Goal: Check status: Check status

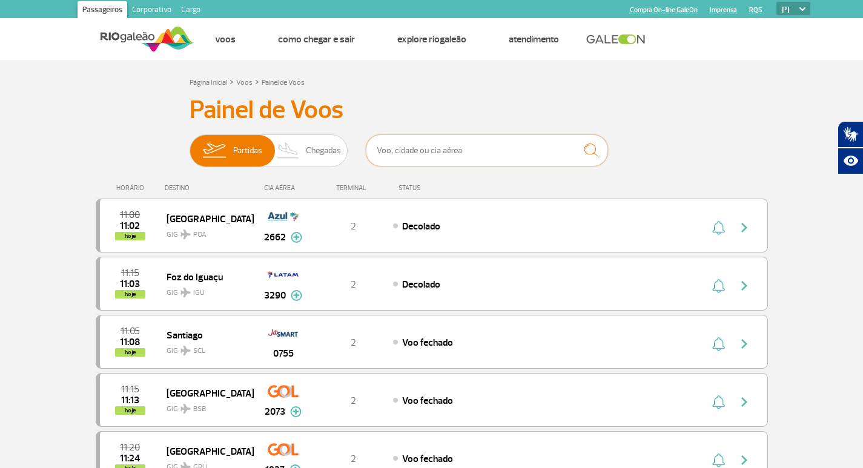
click at [448, 151] on input "text" at bounding box center [487, 151] width 242 height 32
click at [514, 165] on input "text" at bounding box center [487, 151] width 242 height 32
click at [312, 158] on span "Chegadas" at bounding box center [323, 151] width 35 height 32
click at [190, 145] on input "Partidas Chegadas" at bounding box center [190, 145] width 0 height 0
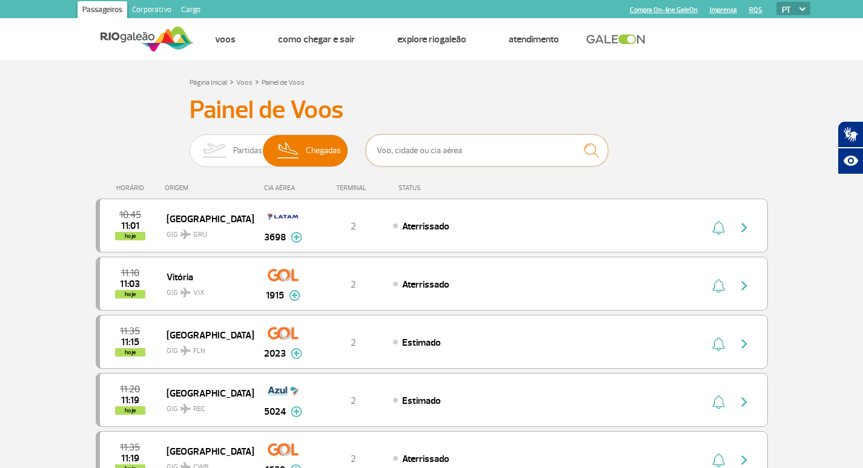
click at [438, 155] on input "text" at bounding box center [487, 151] width 242 height 32
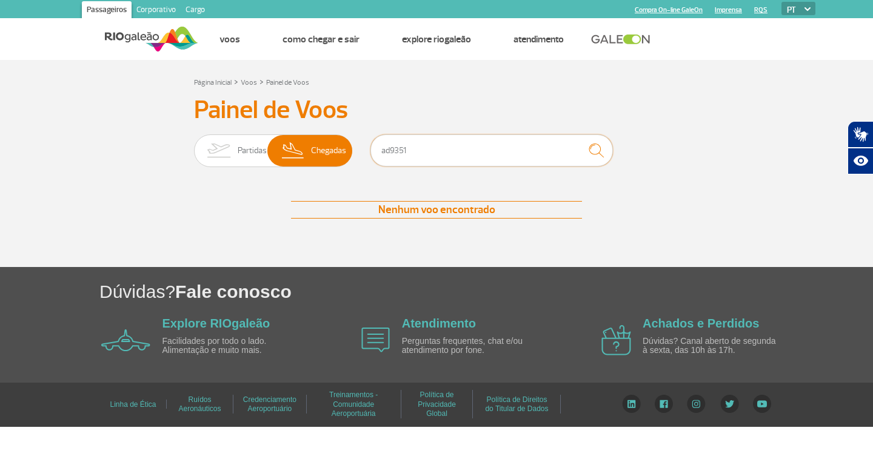
click at [387, 150] on input "ad9351" at bounding box center [491, 151] width 242 height 32
type input "9351"
drag, startPoint x: 224, startPoint y: 146, endPoint x: 294, endPoint y: 147, distance: 69.7
click at [225, 146] on img at bounding box center [218, 151] width 38 height 32
click at [194, 145] on input "Partidas Chegadas" at bounding box center [194, 145] width 0 height 0
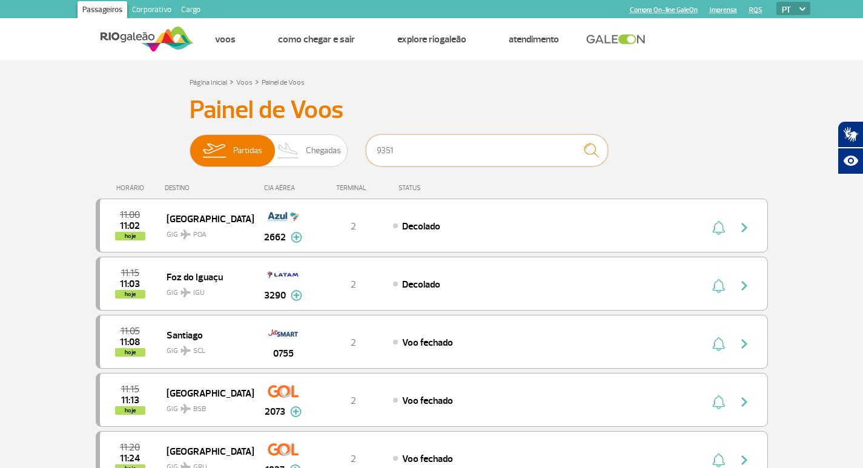
click at [414, 148] on input "9351" at bounding box center [487, 151] width 242 height 32
click at [596, 150] on img "submit" at bounding box center [592, 150] width 26 height 25
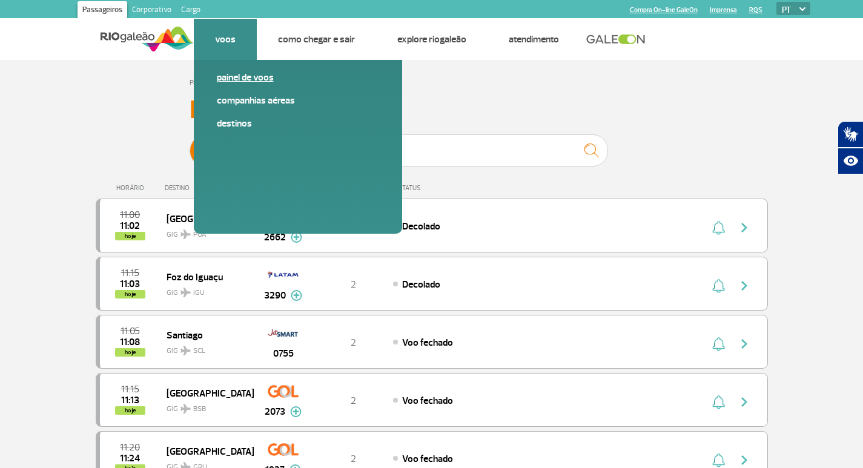
click at [250, 76] on link "Painel de voos" at bounding box center [298, 77] width 162 height 13
click at [256, 80] on link "Painel de voos" at bounding box center [298, 77] width 162 height 13
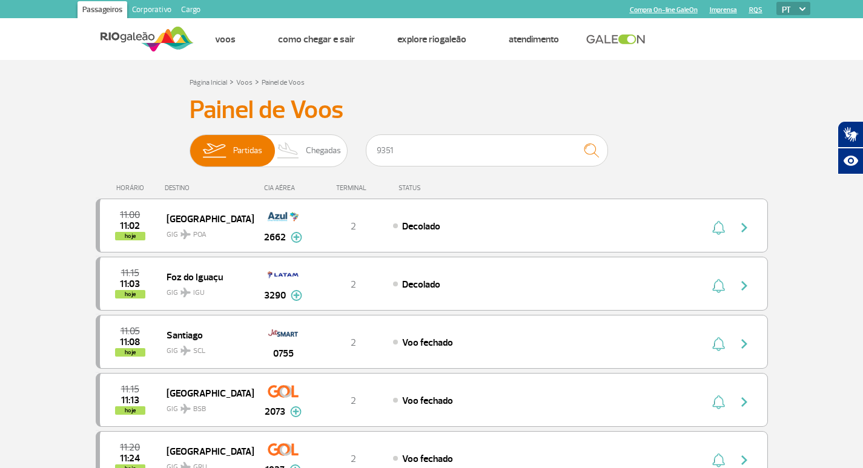
click at [280, 189] on div "CIA AÉREA" at bounding box center [283, 188] width 61 height 8
click at [348, 187] on div "TERMINAL" at bounding box center [353, 188] width 79 height 8
click at [414, 185] on div "STATUS" at bounding box center [442, 188] width 99 height 8
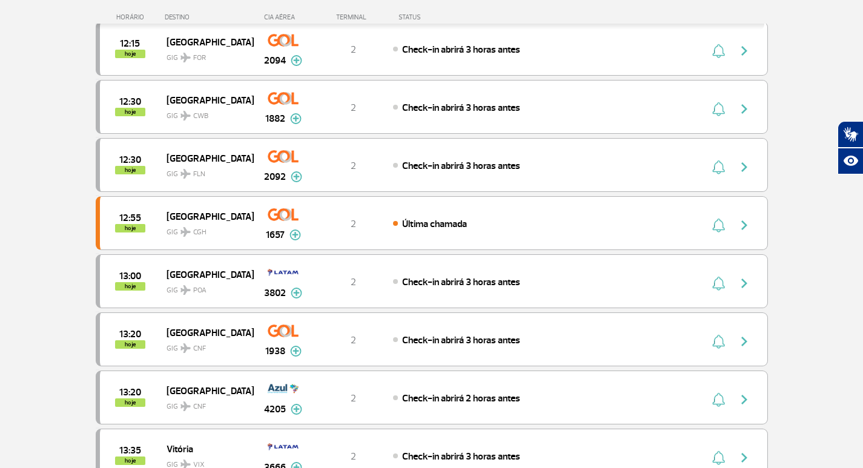
scroll to position [1091, 0]
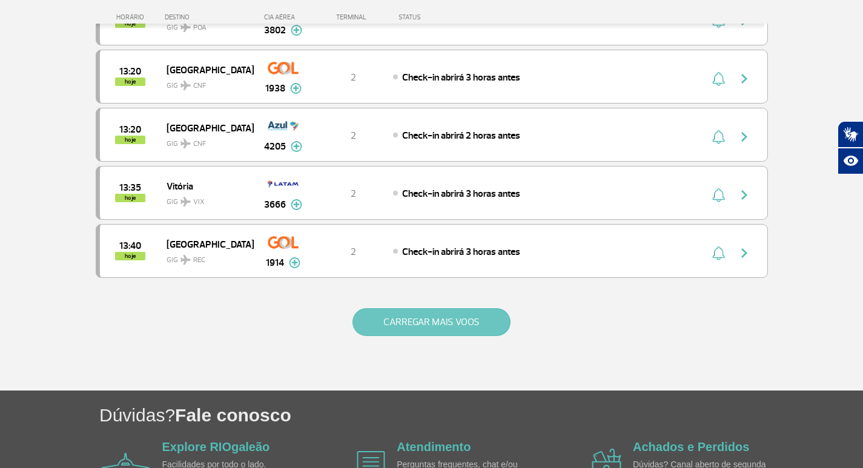
click at [421, 325] on button "CARREGAR MAIS VOOS" at bounding box center [432, 322] width 158 height 28
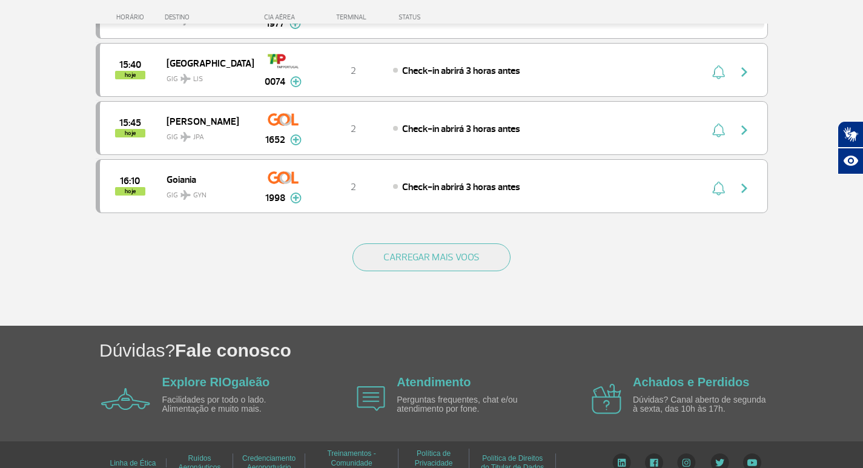
scroll to position [2320, 0]
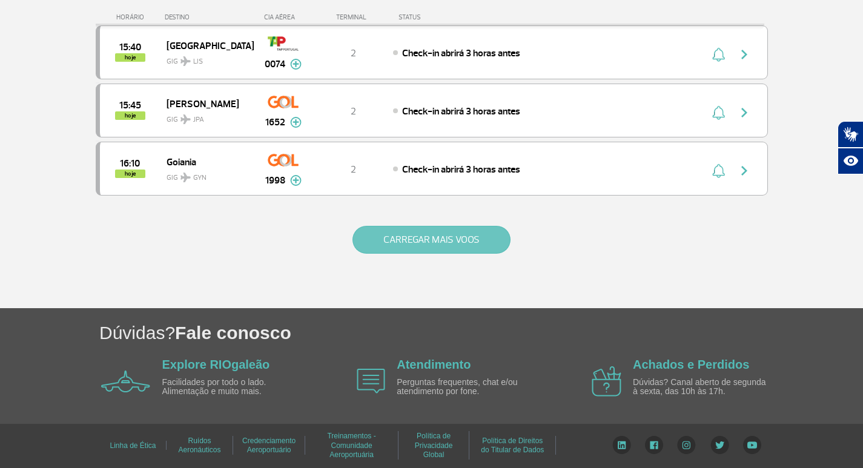
click at [452, 226] on button "CARREGAR MAIS VOOS" at bounding box center [432, 240] width 158 height 28
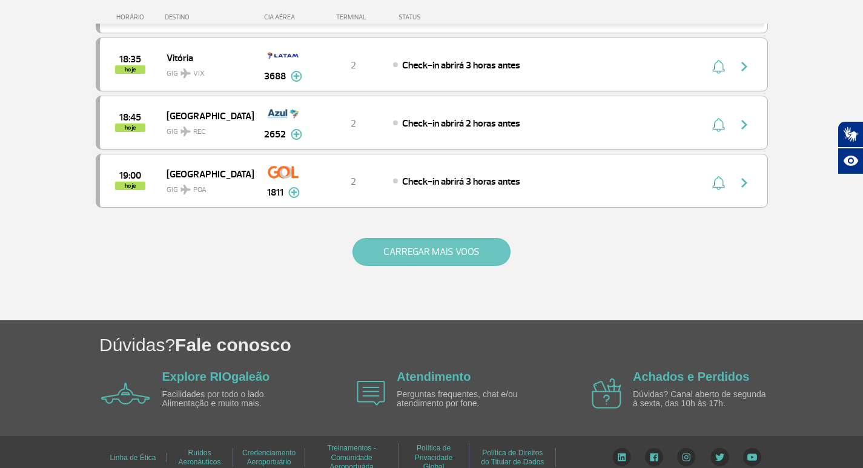
scroll to position [3483, 0]
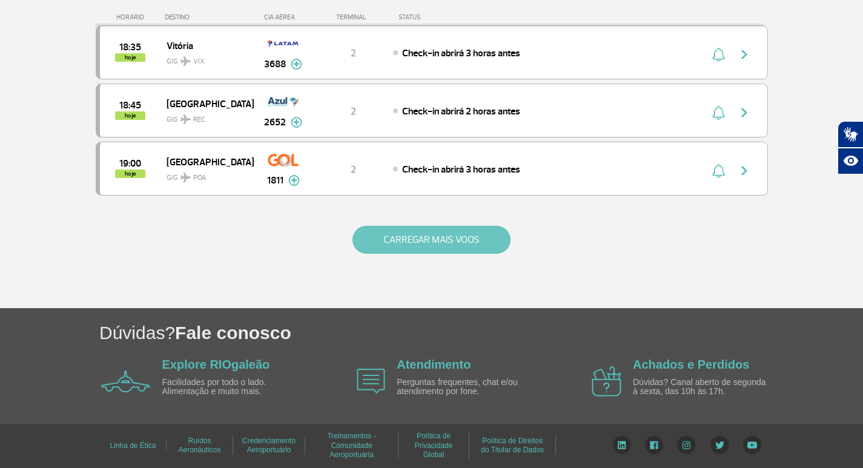
click at [452, 226] on button "CARREGAR MAIS VOOS" at bounding box center [432, 240] width 158 height 28
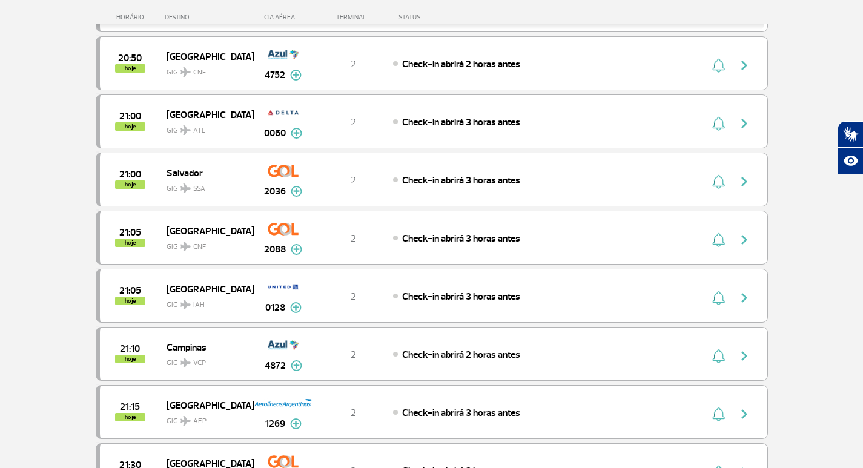
scroll to position [4574, 0]
